Goal: Task Accomplishment & Management: Manage account settings

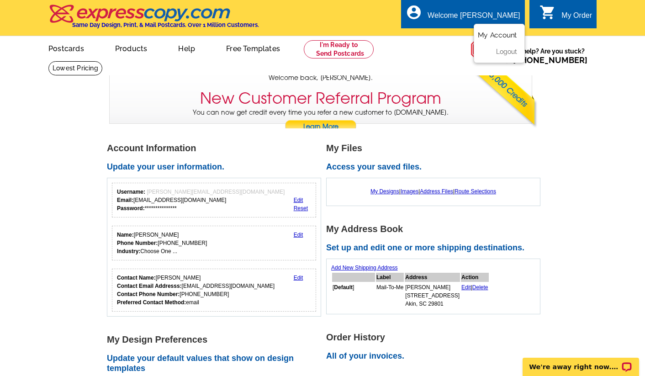
click at [490, 36] on link "My Account" at bounding box center [497, 35] width 39 height 8
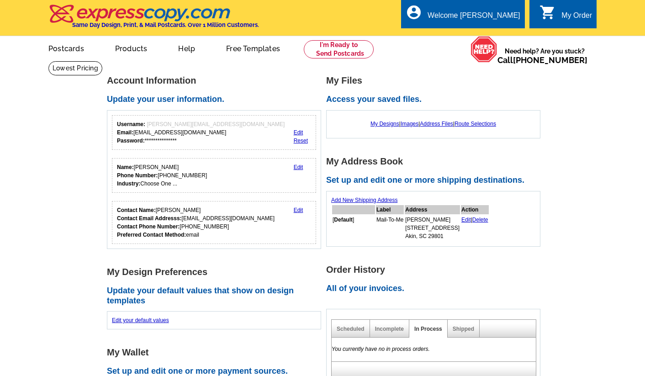
click at [494, 34] on div "local_phone Same Day Design, Print, & Mail Postcards. Over 1 Million Customers.…" at bounding box center [322, 18] width 548 height 34
click at [302, 141] on link "Reset" at bounding box center [301, 141] width 14 height 6
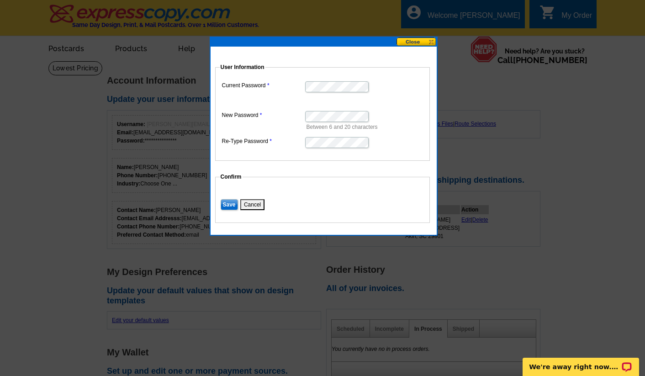
click at [393, 123] on p "Between 6 and 20 characters" at bounding box center [366, 127] width 119 height 8
click at [413, 102] on dt at bounding box center [323, 101] width 206 height 8
click at [340, 122] on dd "Between 6 and 20 characters" at bounding box center [323, 120] width 206 height 22
click at [280, 116] on dl "Current Password New Password Between 6 and 20 characters Re-Type Password" at bounding box center [323, 114] width 206 height 70
click at [300, 116] on dl "Current Password New Password Between 6 and 20 characters Re-Type Password" at bounding box center [323, 114] width 206 height 70
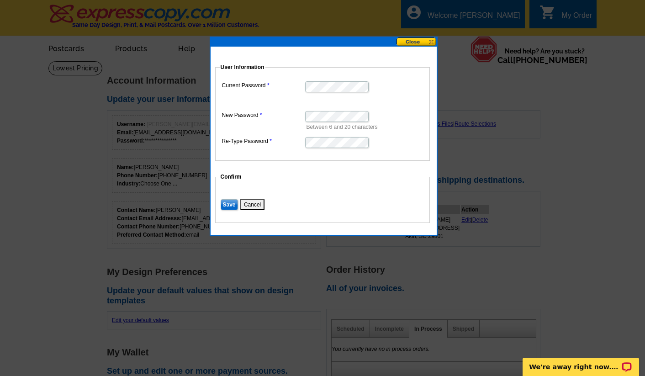
click at [286, 114] on dl "Current Password New Password Between 6 and 20 characters Re-Type Password" at bounding box center [323, 114] width 206 height 70
click at [289, 144] on label "Re-Type Password" at bounding box center [263, 141] width 82 height 8
click at [392, 113] on dd "Between 6 and 20 characters" at bounding box center [323, 120] width 206 height 22
click at [276, 116] on dl "Current Password New Password Between 6 and 20 characters Re-Type Password" at bounding box center [323, 114] width 206 height 70
click at [265, 141] on dl "Current Password New Password Between 6 and 20 characters Re-Type Password" at bounding box center [323, 114] width 206 height 70
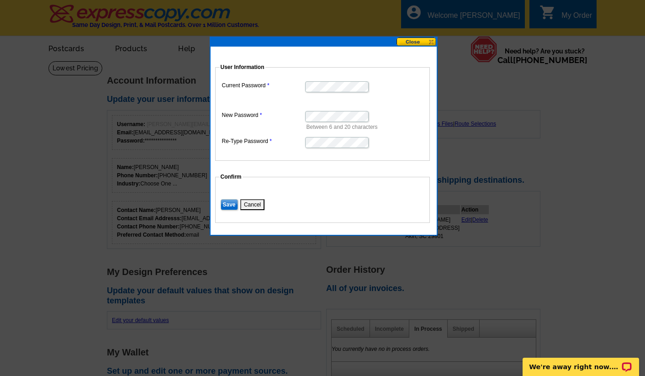
click at [289, 140] on dl "Current Password New Password Between 6 and 20 characters Re-Type Password" at bounding box center [323, 114] width 206 height 70
click at [367, 122] on dd "Between 6 and 20 characters" at bounding box center [323, 120] width 206 height 22
click at [385, 114] on dd "Between 6 and 20 characters" at bounding box center [323, 120] width 206 height 22
click at [228, 205] on input "Save" at bounding box center [229, 204] width 17 height 11
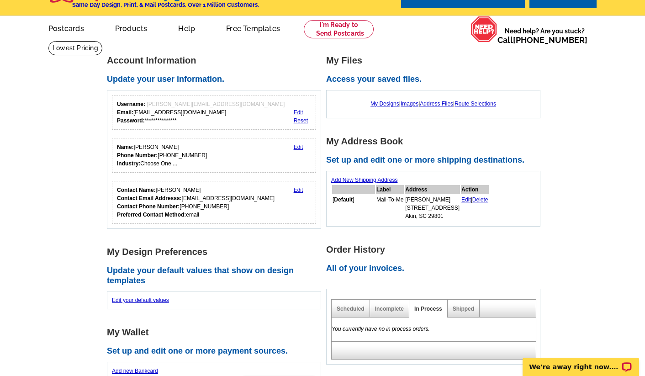
scroll to position [19, 0]
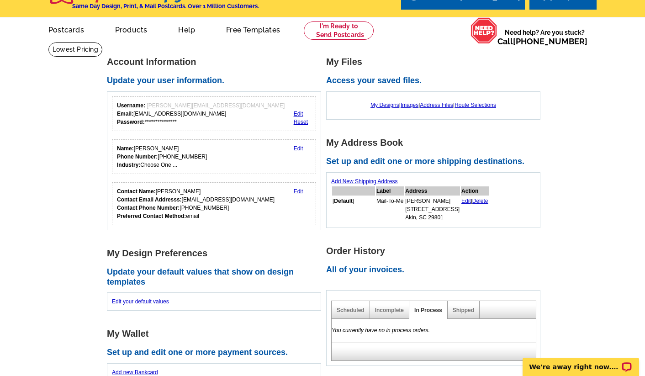
click at [266, 71] on div "**********" at bounding box center [216, 143] width 219 height 173
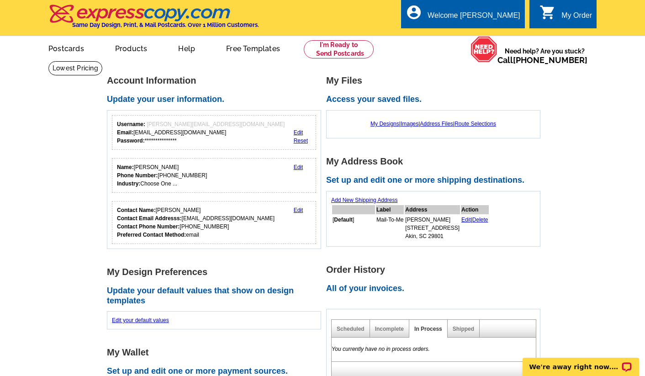
scroll to position [0, 0]
click at [210, 133] on div "**********" at bounding box center [201, 132] width 168 height 25
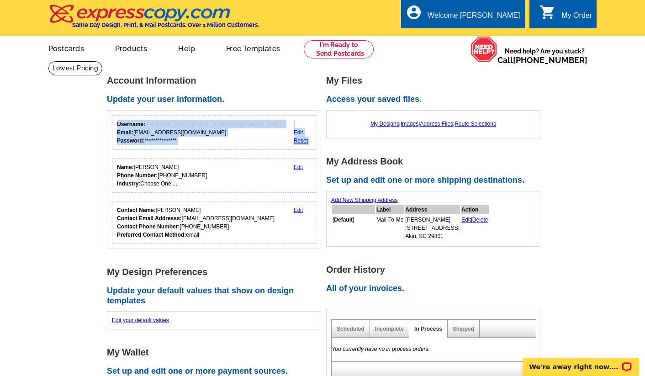
drag, startPoint x: 210, startPoint y: 131, endPoint x: 119, endPoint y: 123, distance: 91.8
click at [119, 122] on div "**********" at bounding box center [214, 132] width 204 height 35
copy div "**********"
click at [75, 149] on main "**********" at bounding box center [322, 364] width 645 height 606
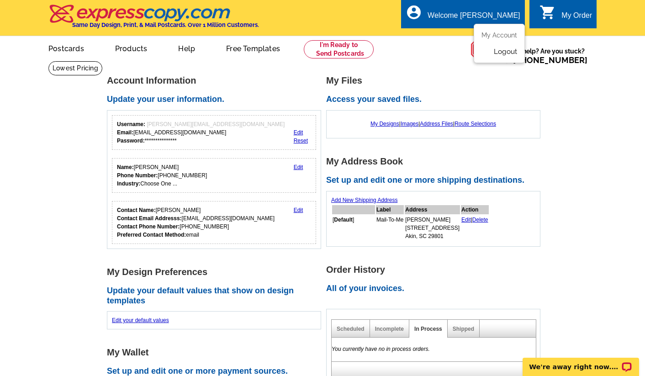
click at [507, 52] on link "Logout" at bounding box center [505, 52] width 23 height 8
